Goal: Check status: Check status

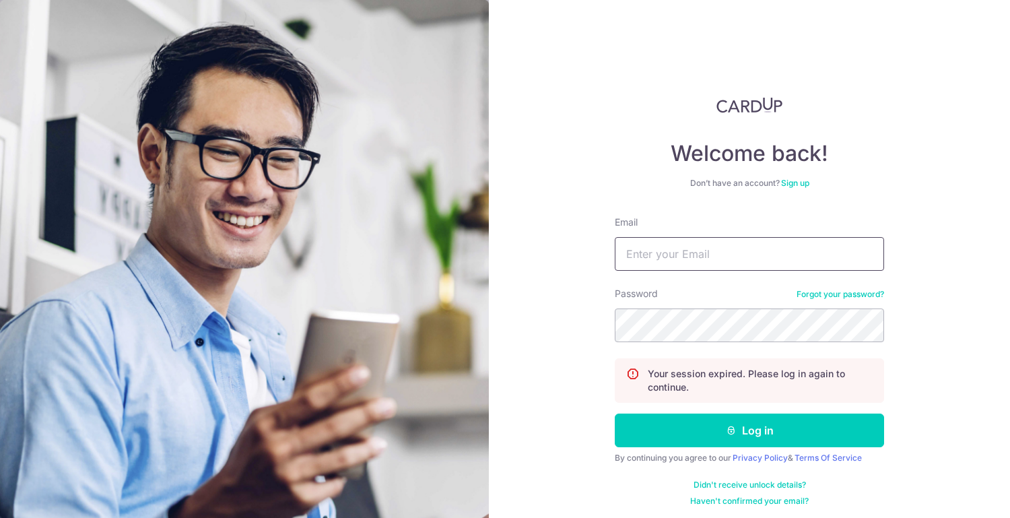
click at [671, 266] on input "Email" at bounding box center [749, 254] width 269 height 34
type input "[EMAIL_ADDRESS][DOMAIN_NAME]"
click at [615, 413] on button "Log in" at bounding box center [749, 430] width 269 height 34
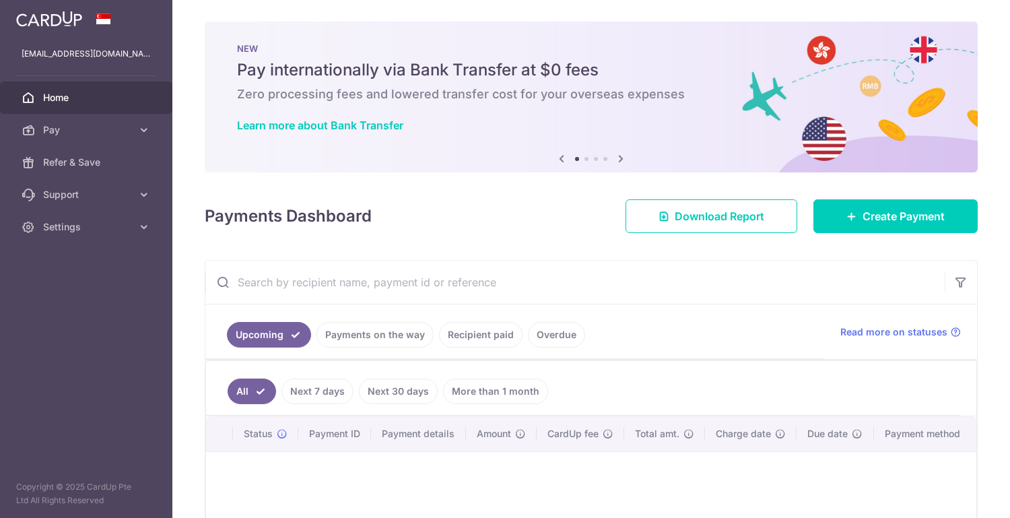
scroll to position [147, 0]
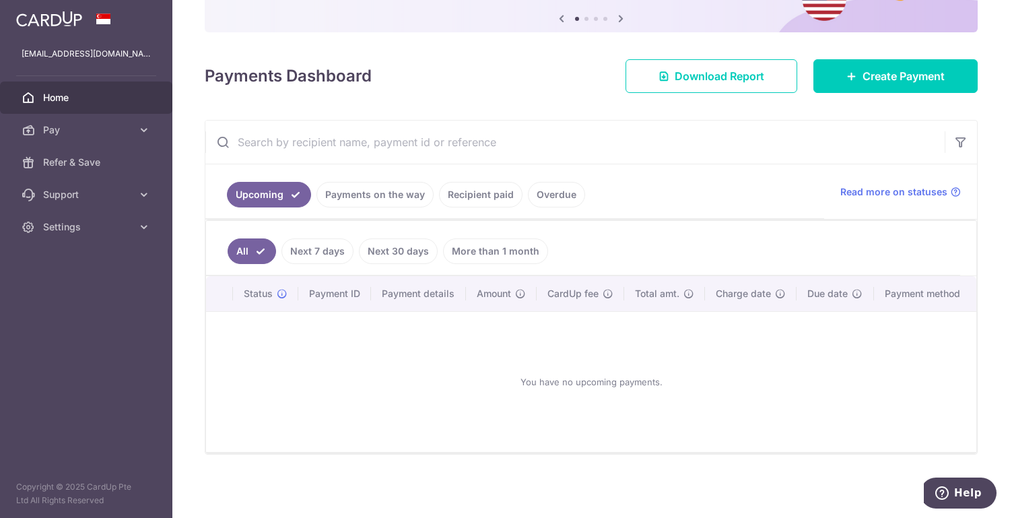
click at [386, 188] on link "Payments on the way" at bounding box center [374, 195] width 117 height 26
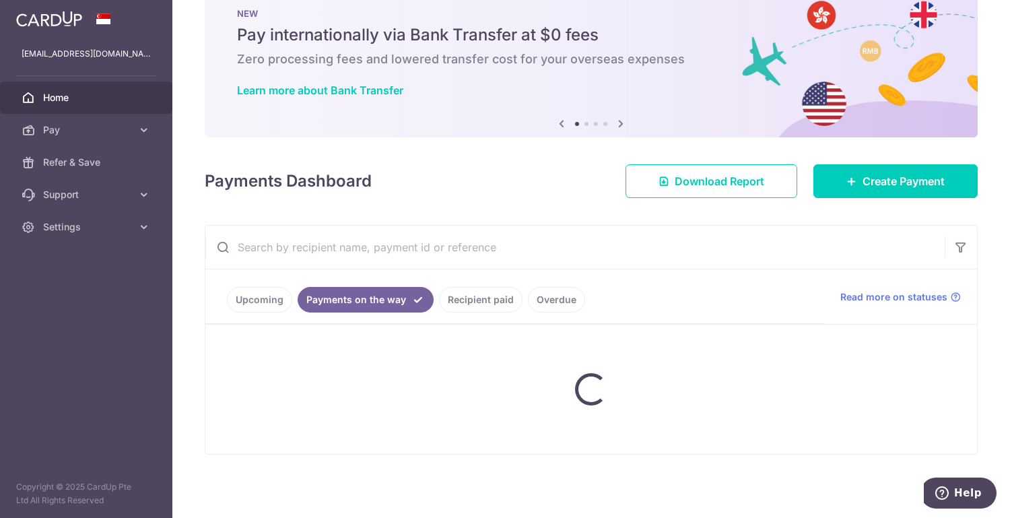
scroll to position [0, 0]
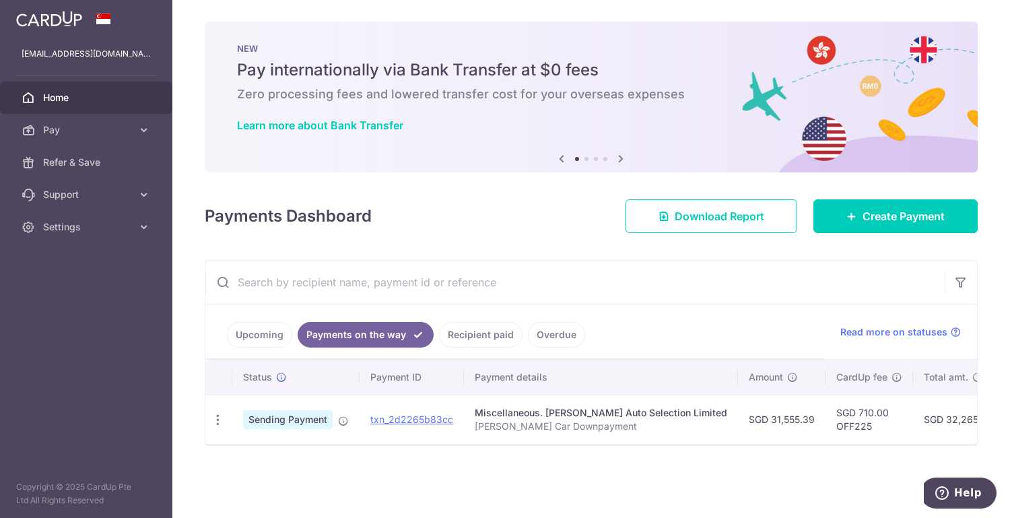
click at [454, 332] on link "Recipient paid" at bounding box center [480, 335] width 83 height 26
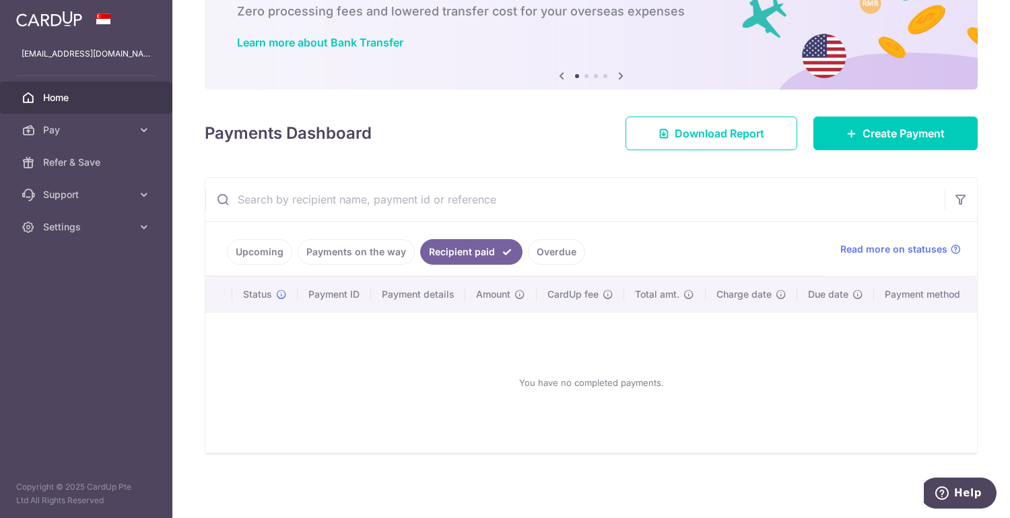
click at [370, 247] on link "Payments on the way" at bounding box center [356, 252] width 117 height 26
